Goal: Information Seeking & Learning: Learn about a topic

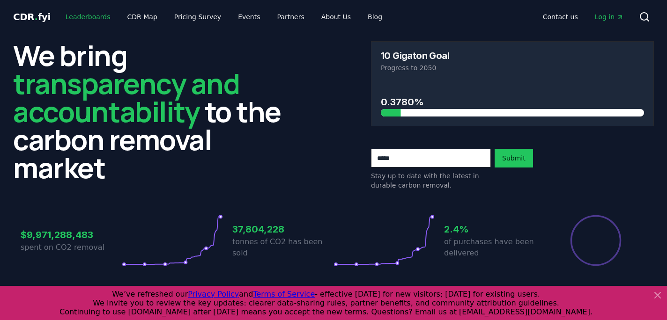
click at [83, 15] on link "Leaderboards" at bounding box center [88, 16] width 60 height 17
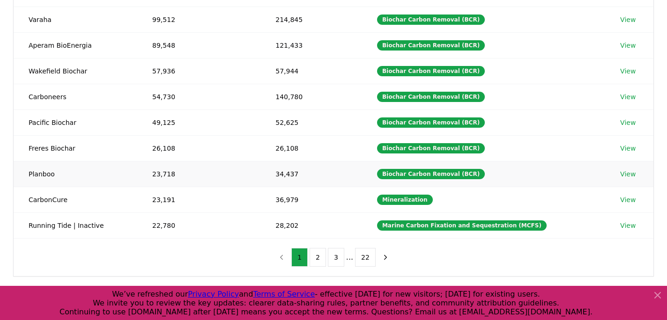
scroll to position [197, 0]
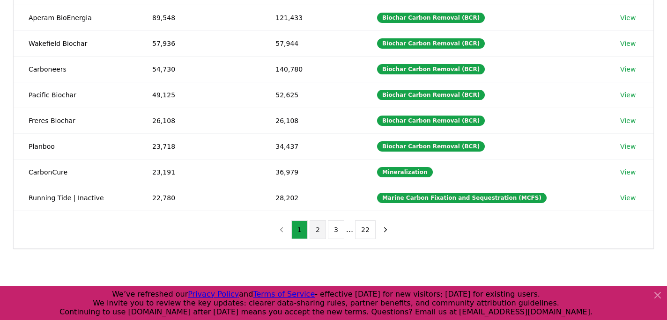
click at [318, 227] on button "2" at bounding box center [318, 230] width 16 height 19
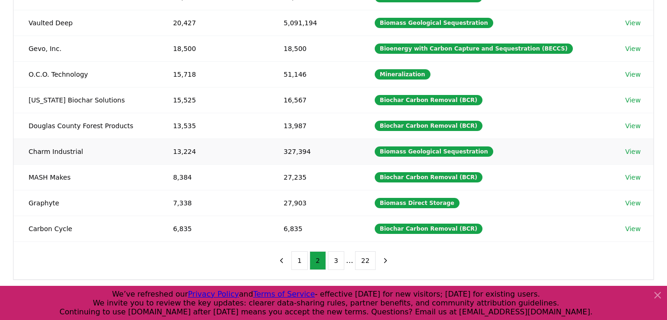
scroll to position [165, 0]
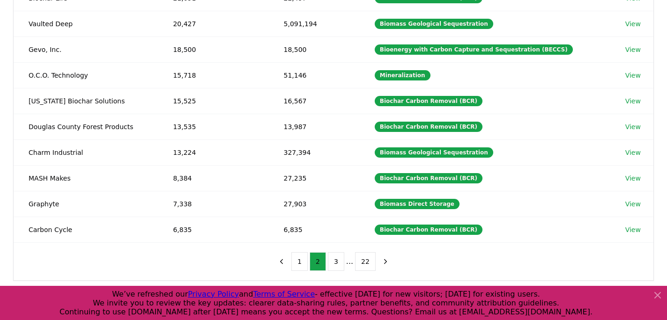
click at [661, 295] on icon at bounding box center [657, 295] width 11 height 11
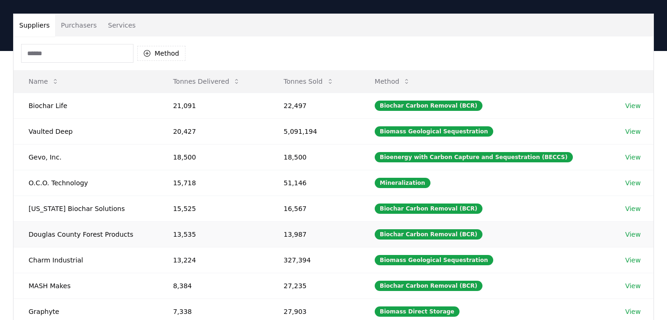
scroll to position [48, 0]
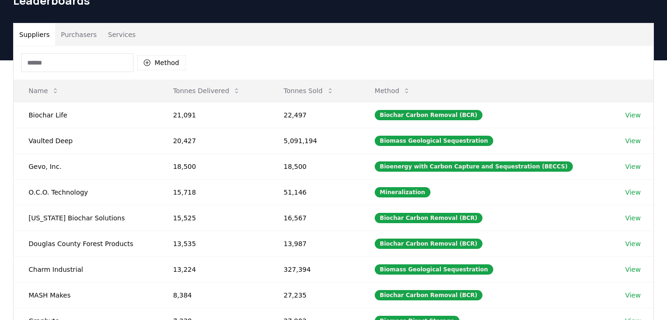
click at [83, 40] on button "Purchasers" at bounding box center [78, 34] width 47 height 22
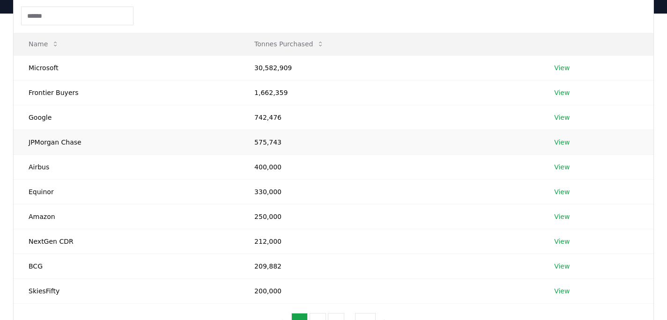
scroll to position [95, 0]
click at [309, 47] on button "Tonnes Purchased" at bounding box center [289, 44] width 85 height 19
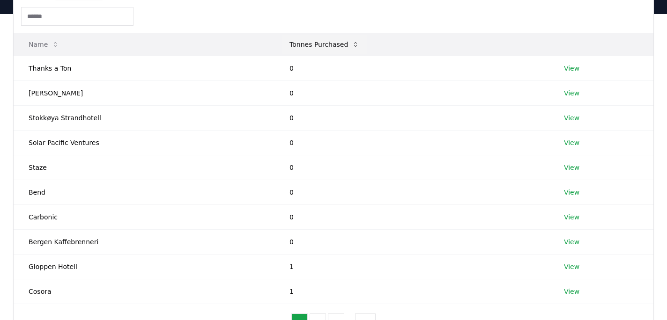
click at [311, 47] on button "Tonnes Purchased" at bounding box center [324, 44] width 85 height 19
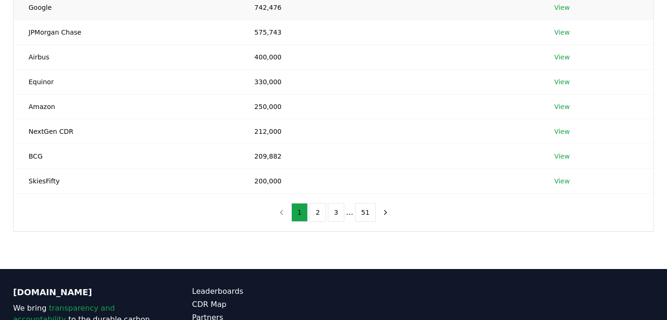
scroll to position [297, 0]
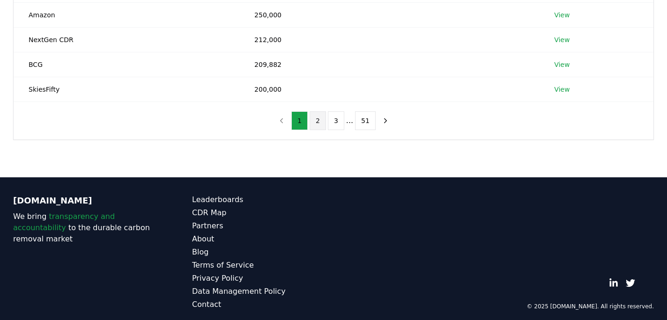
click at [316, 123] on button "2" at bounding box center [318, 120] width 16 height 19
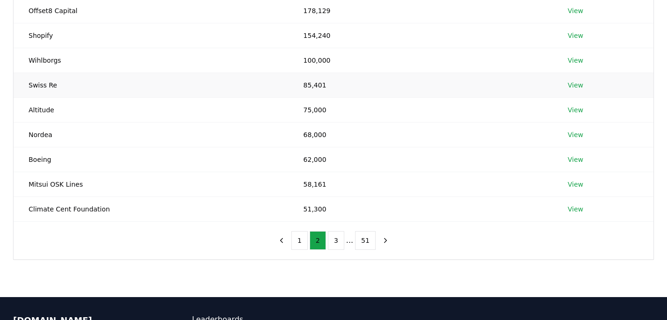
scroll to position [185, 0]
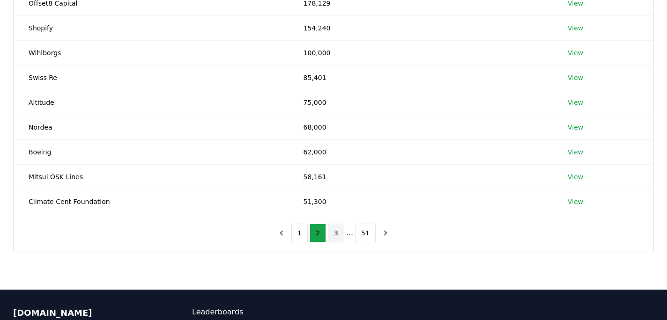
click at [333, 237] on button "3" at bounding box center [336, 233] width 16 height 19
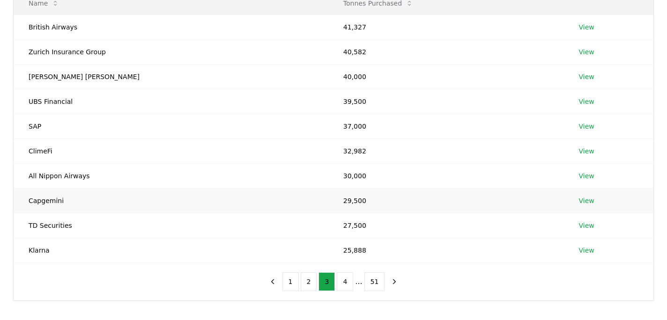
scroll to position [186, 0]
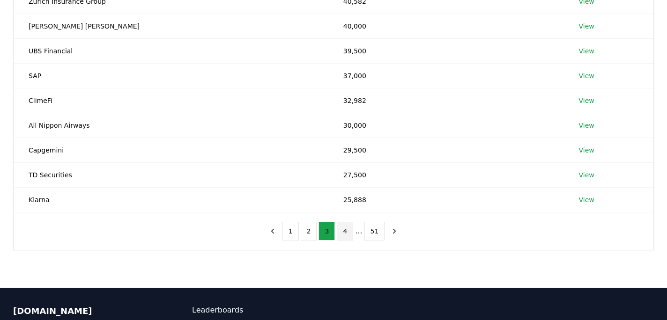
click at [344, 238] on button "4" at bounding box center [345, 231] width 16 height 19
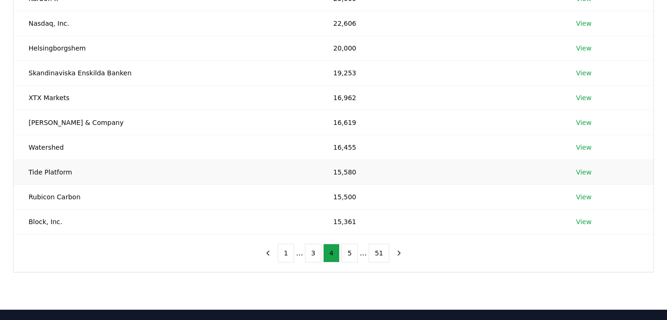
scroll to position [189, 0]
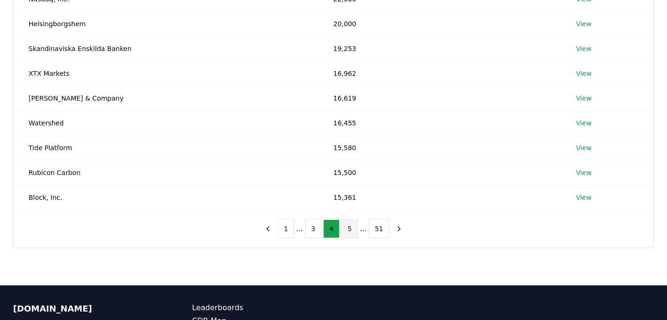
click at [350, 228] on button "5" at bounding box center [349, 229] width 16 height 19
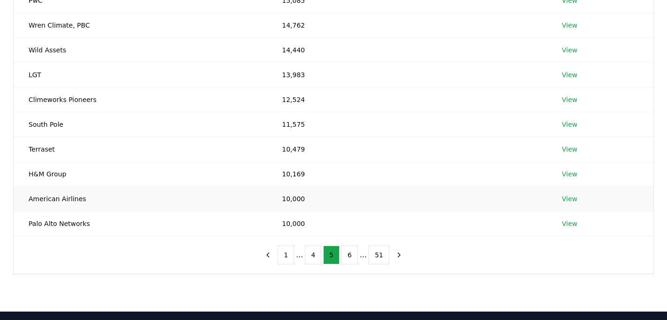
scroll to position [163, 0]
click at [348, 255] on button "6" at bounding box center [349, 254] width 16 height 19
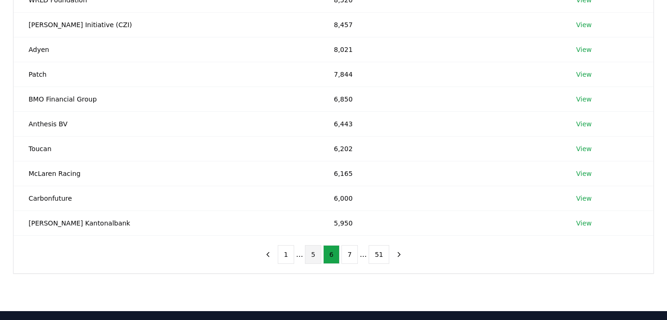
click at [311, 252] on button "5" at bounding box center [313, 254] width 16 height 19
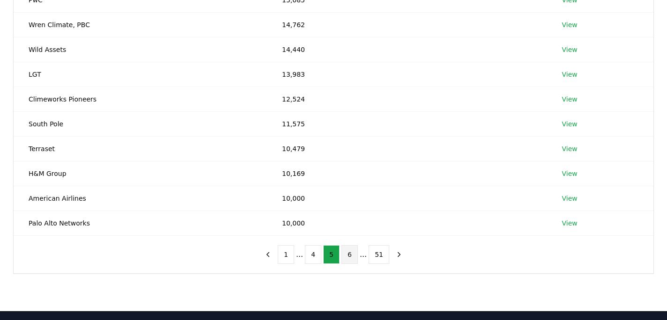
click at [346, 256] on button "6" at bounding box center [349, 254] width 16 height 19
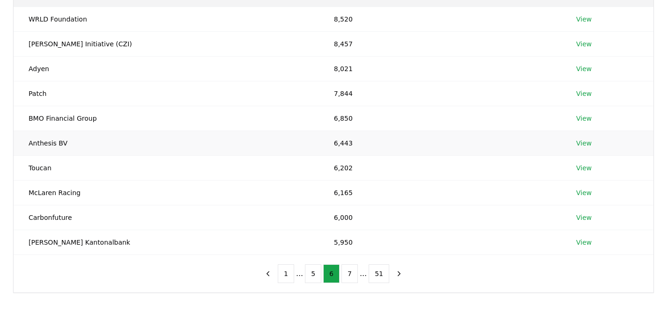
scroll to position [208, 0]
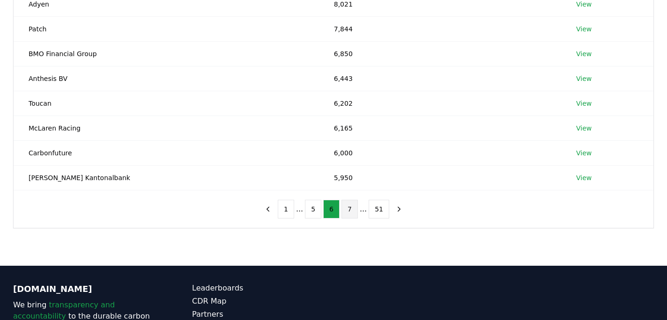
click at [351, 207] on button "7" at bounding box center [349, 209] width 16 height 19
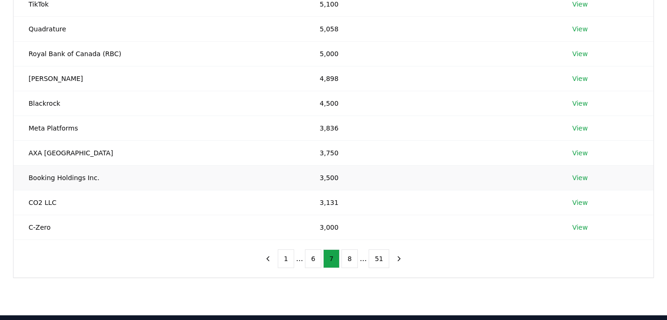
scroll to position [160, 0]
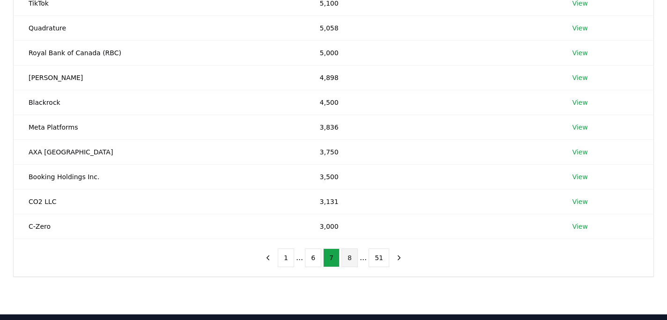
click at [345, 264] on button "8" at bounding box center [349, 258] width 16 height 19
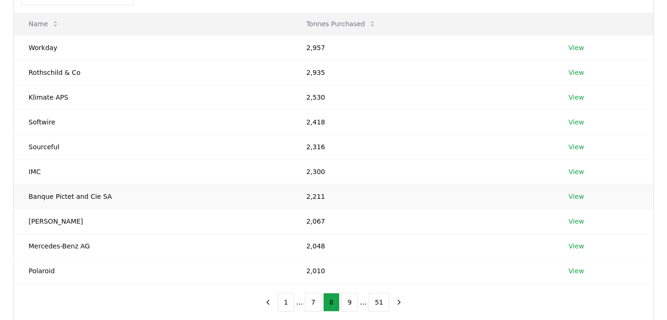
scroll to position [129, 0]
